Goal: Task Accomplishment & Management: Use online tool/utility

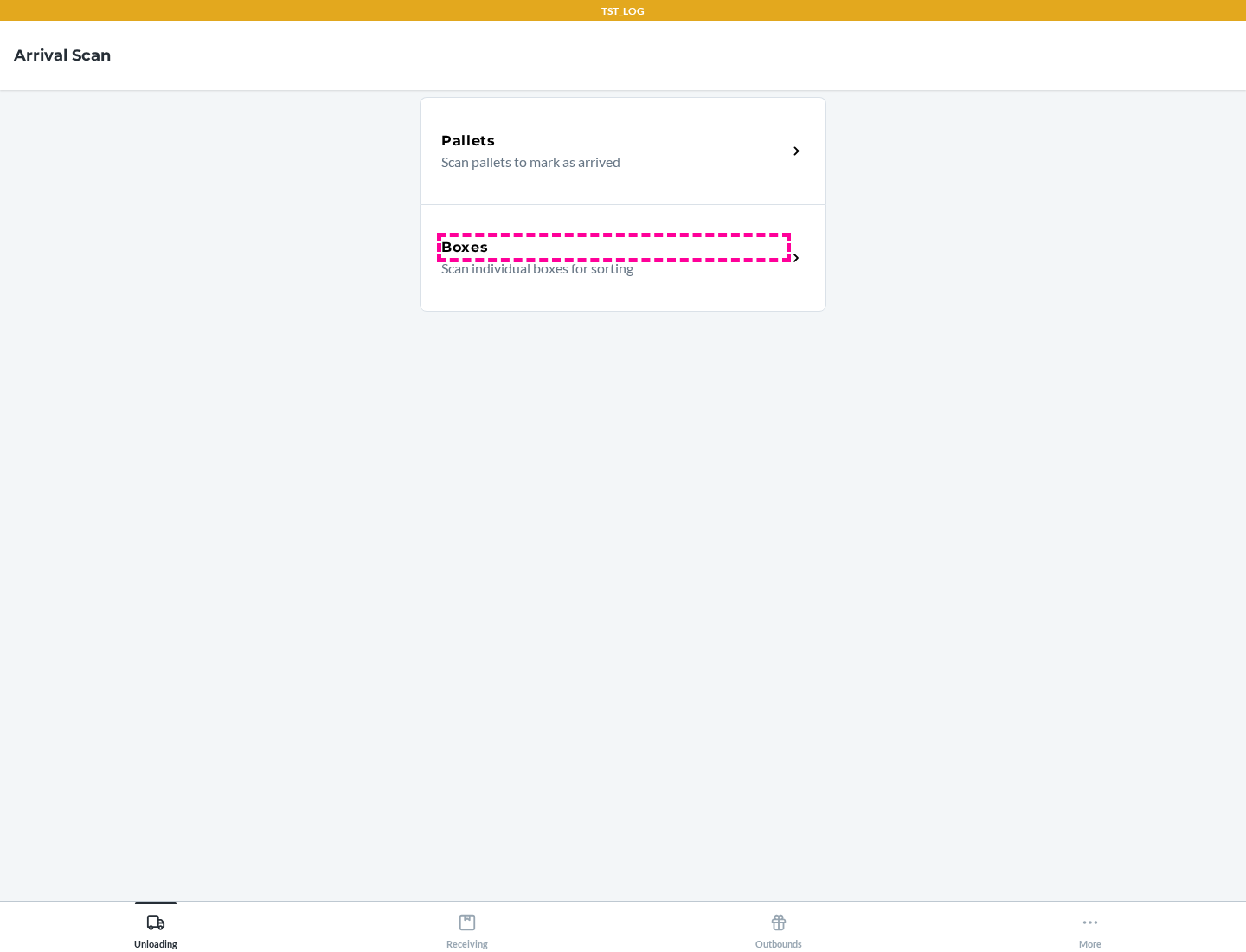
click at [613, 247] on div "Boxes" at bounding box center [613, 247] width 346 height 20
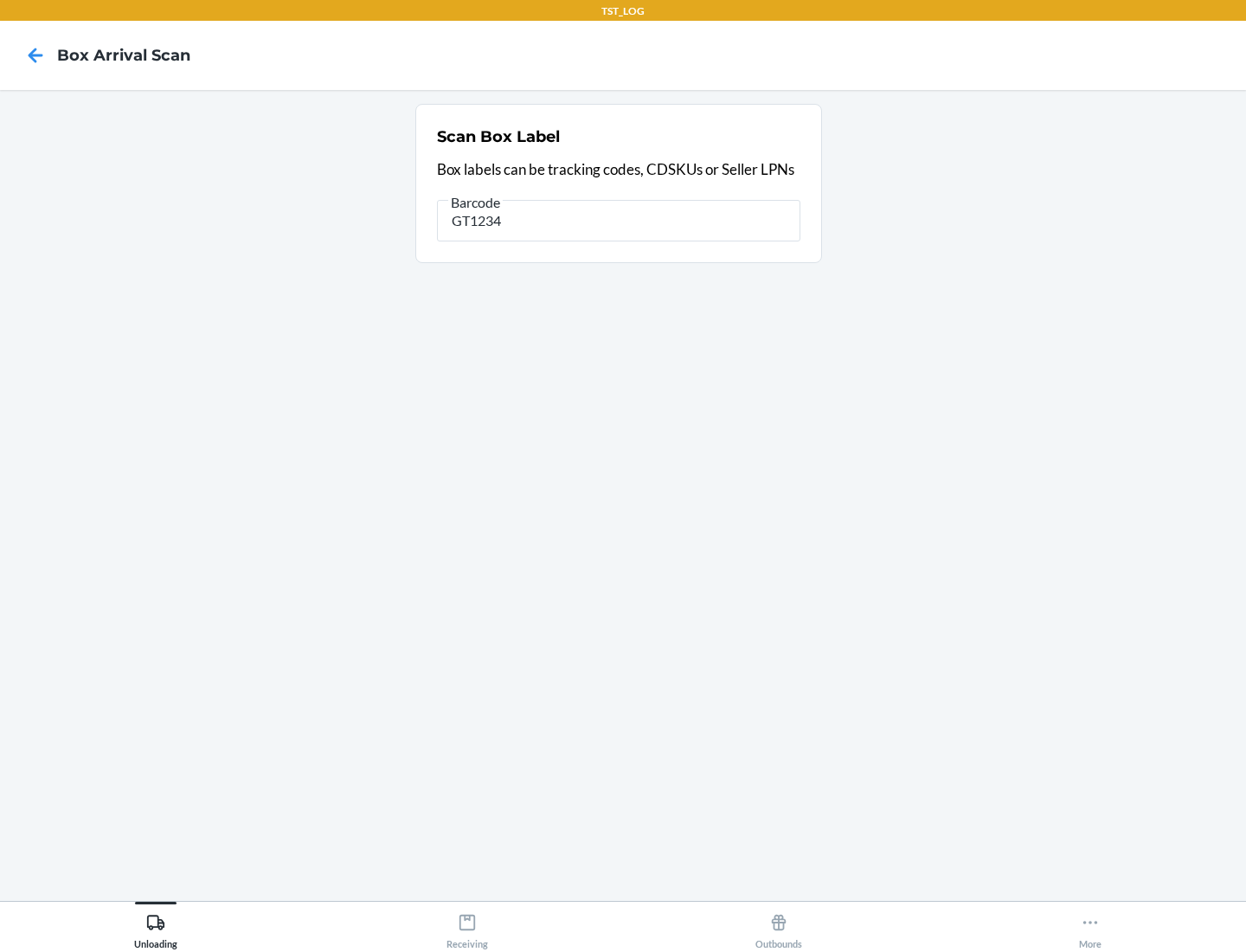
type input "GT1234"
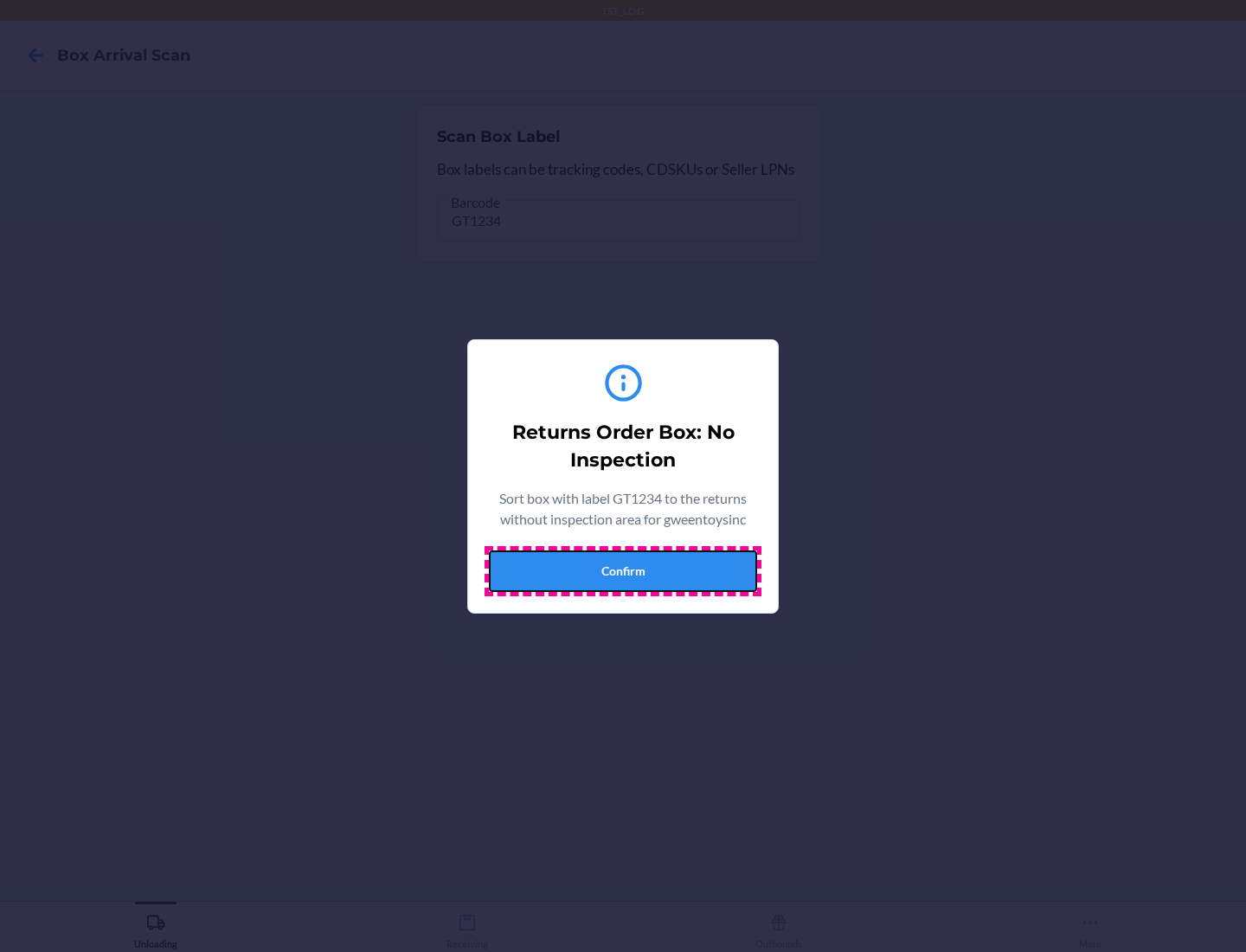
click at [623, 570] on button "Confirm" at bounding box center [623, 570] width 269 height 42
